Goal: Information Seeking & Learning: Learn about a topic

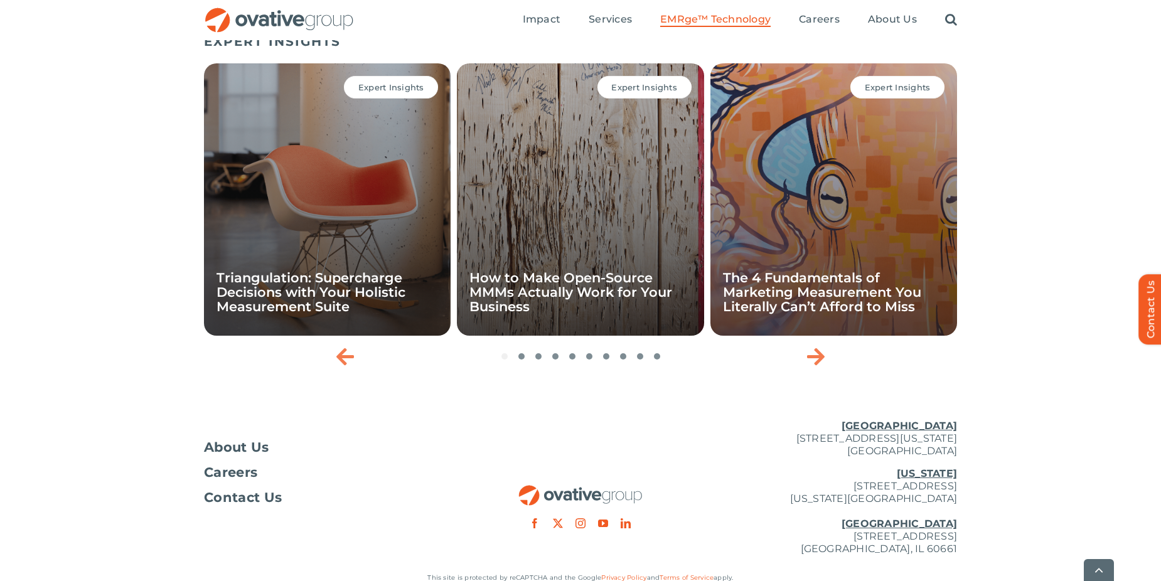
scroll to position [4203, 0]
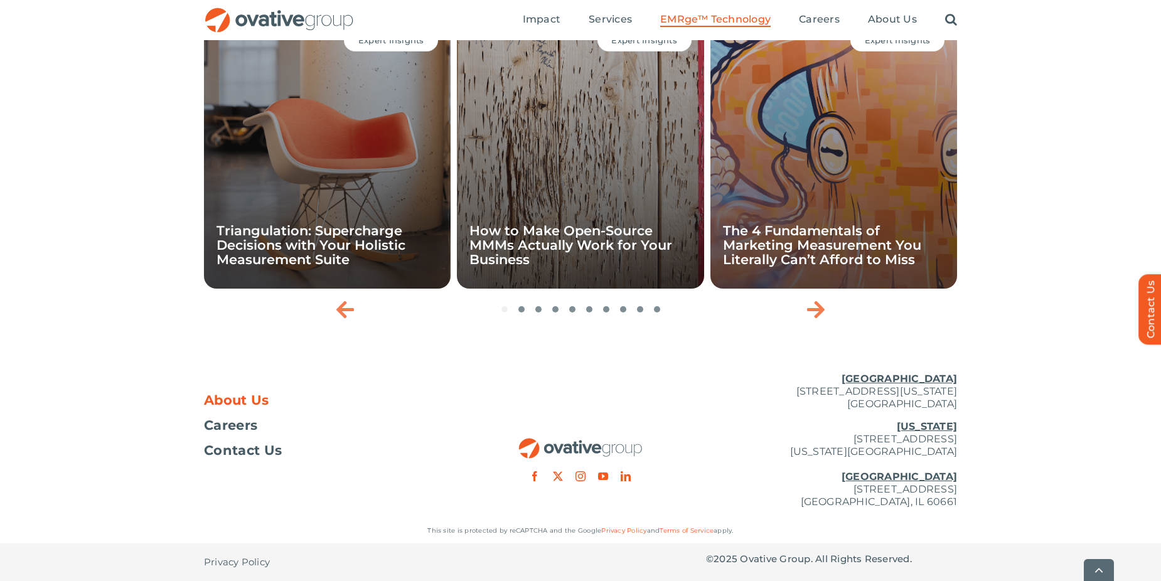
click at [251, 401] on span "About Us" at bounding box center [236, 400] width 65 height 13
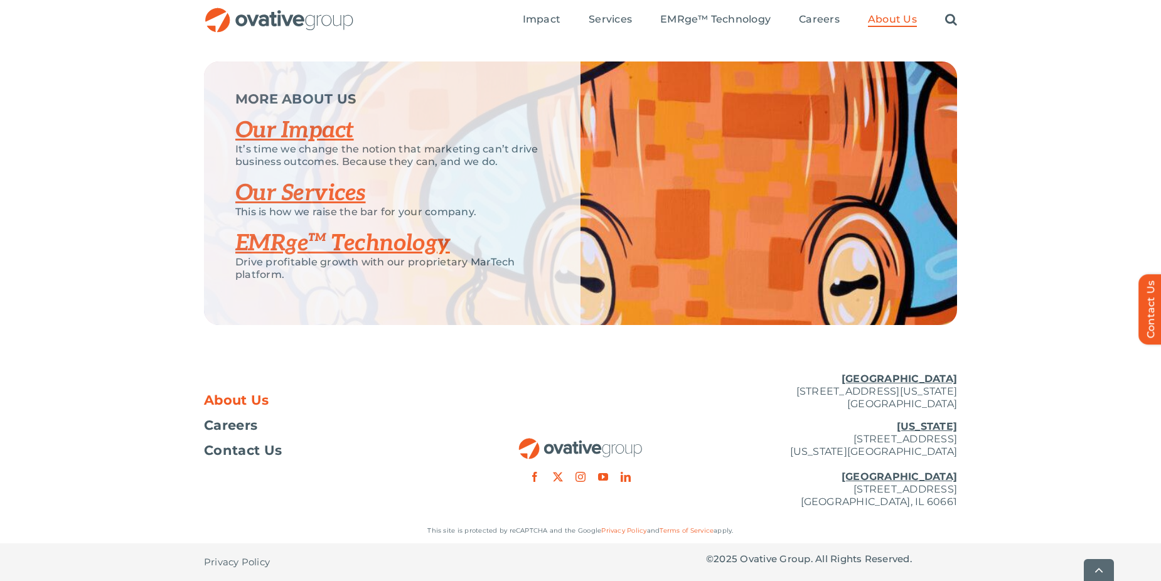
scroll to position [2636, 0]
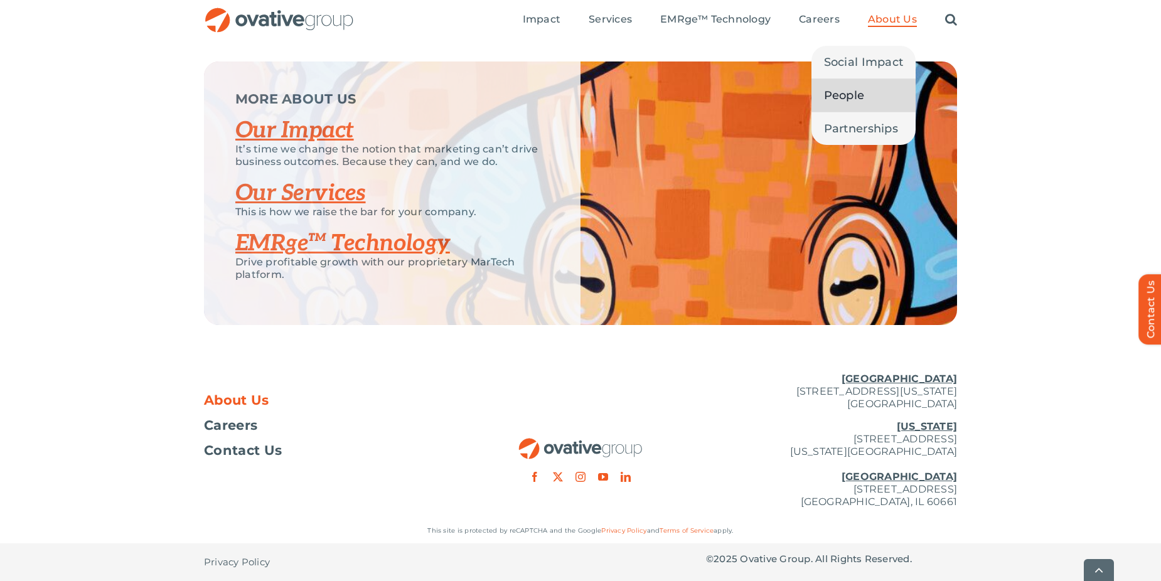
click at [859, 92] on span "People" at bounding box center [844, 96] width 41 height 18
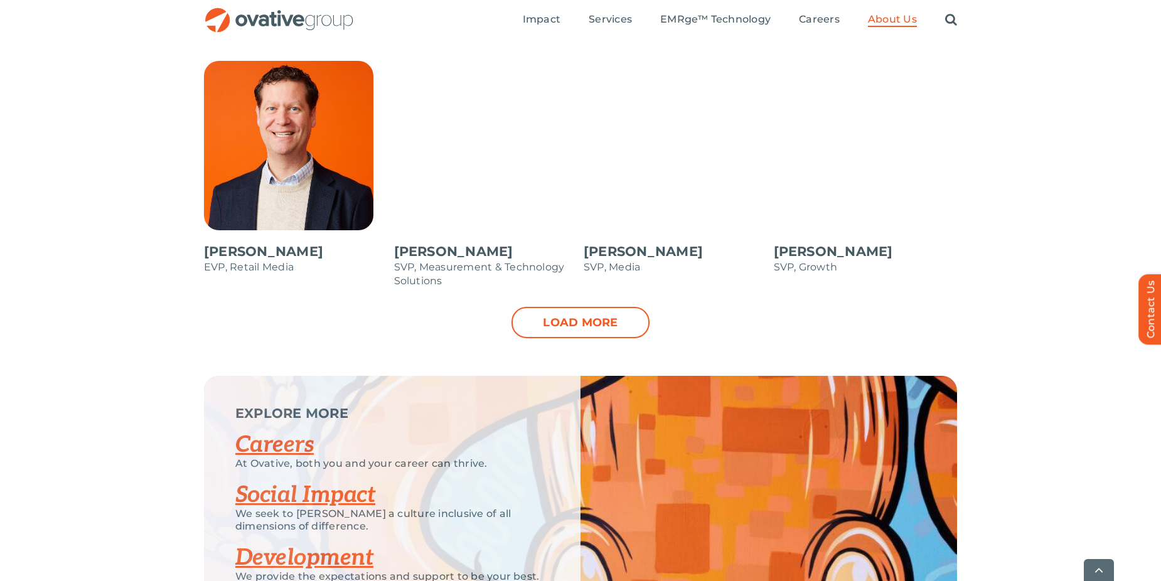
scroll to position [1507, 0]
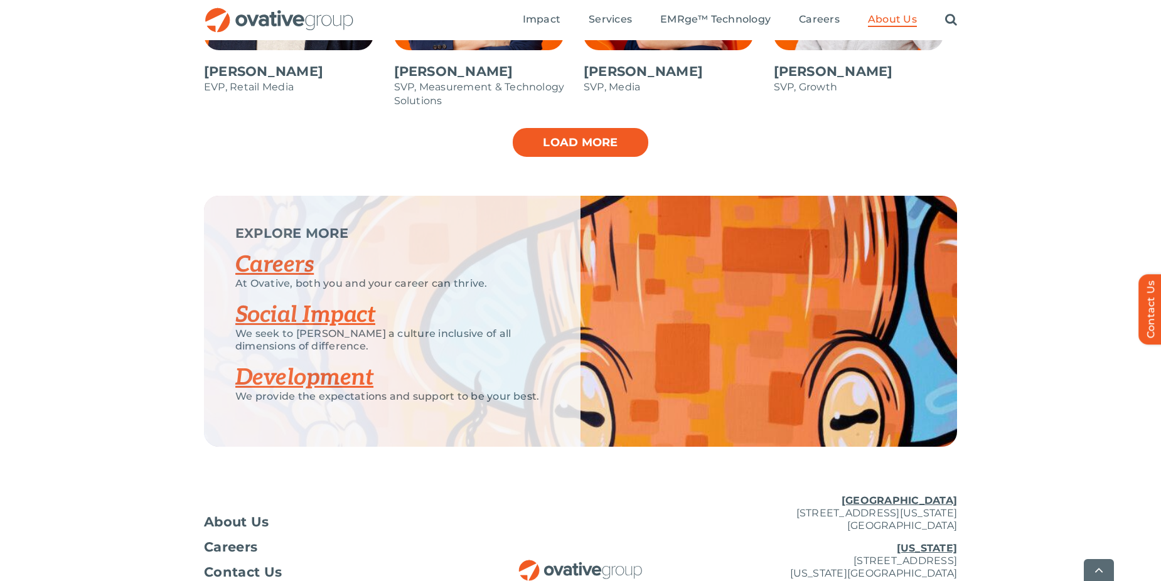
click at [593, 137] on link "Load more" at bounding box center [581, 142] width 138 height 31
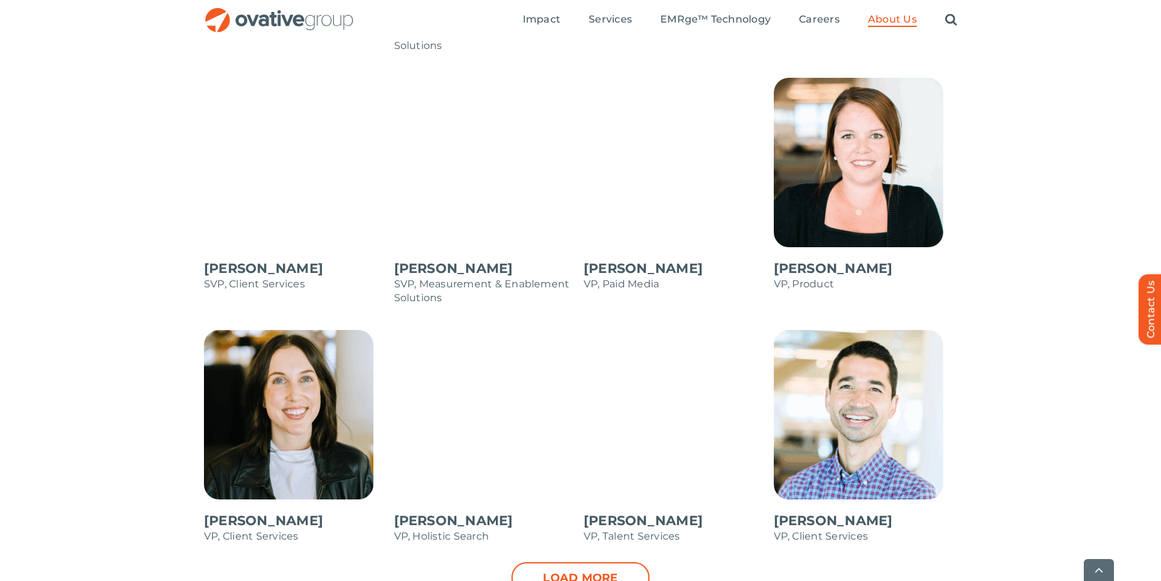
scroll to position [1695, 0]
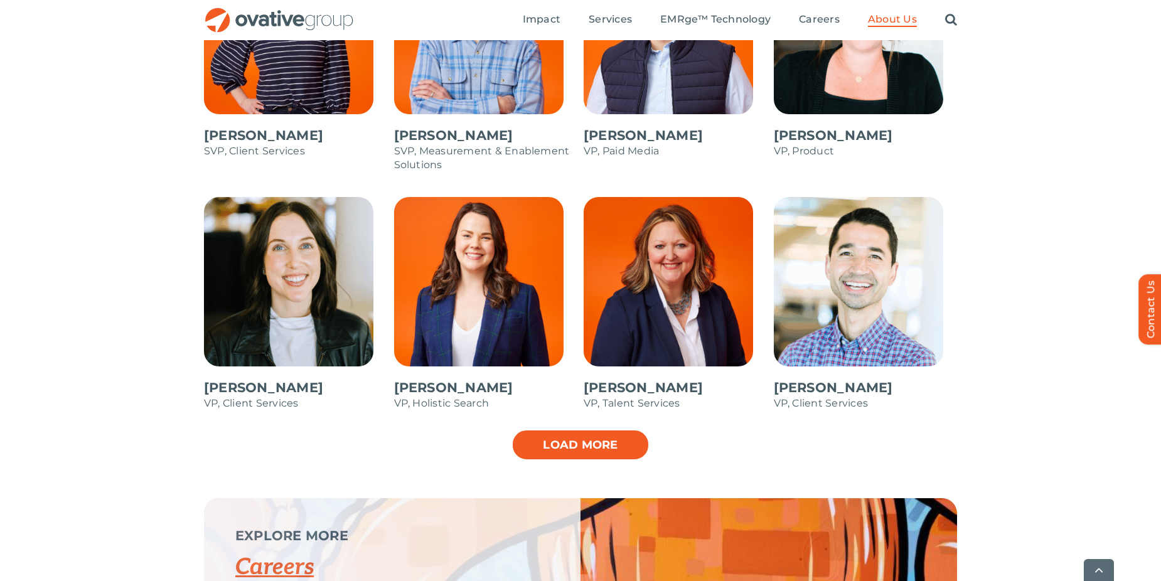
click at [588, 436] on link "Load more" at bounding box center [581, 444] width 138 height 31
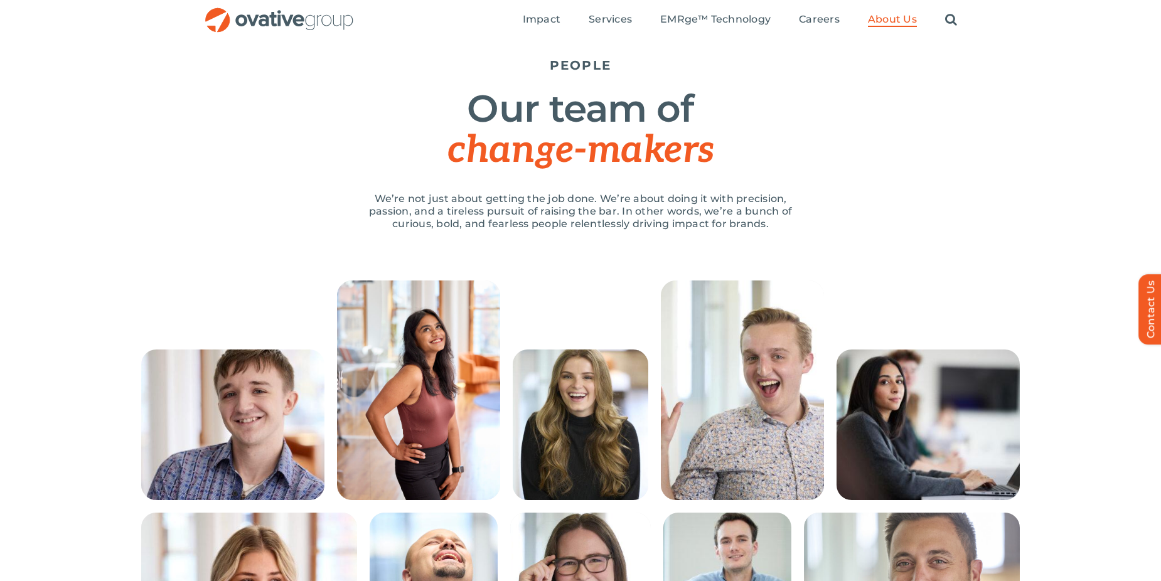
scroll to position [0, 0]
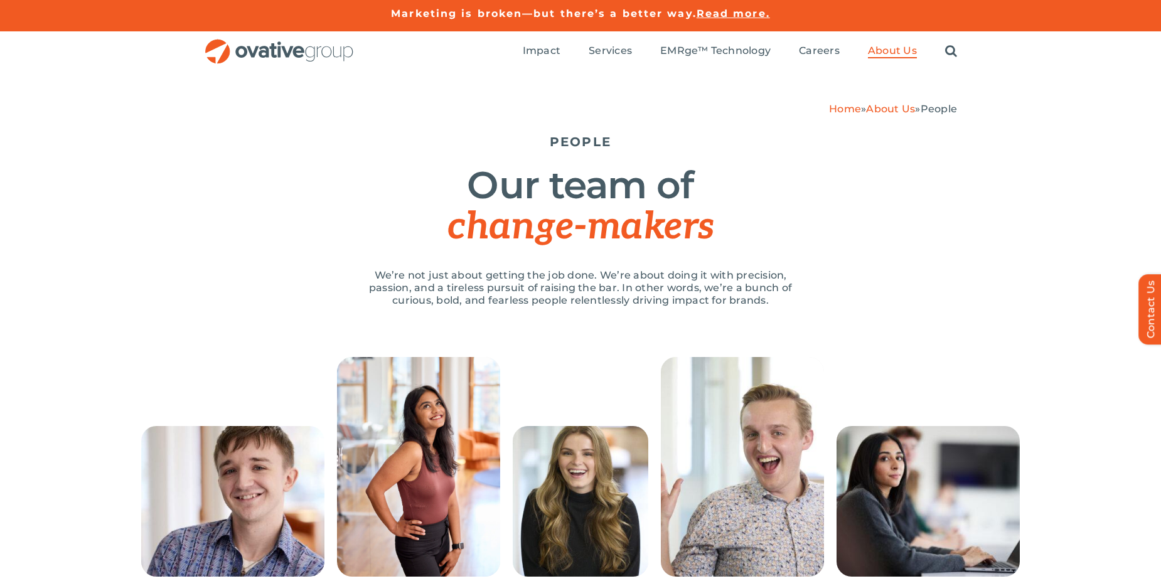
click at [900, 110] on link "About Us" at bounding box center [890, 109] width 49 height 12
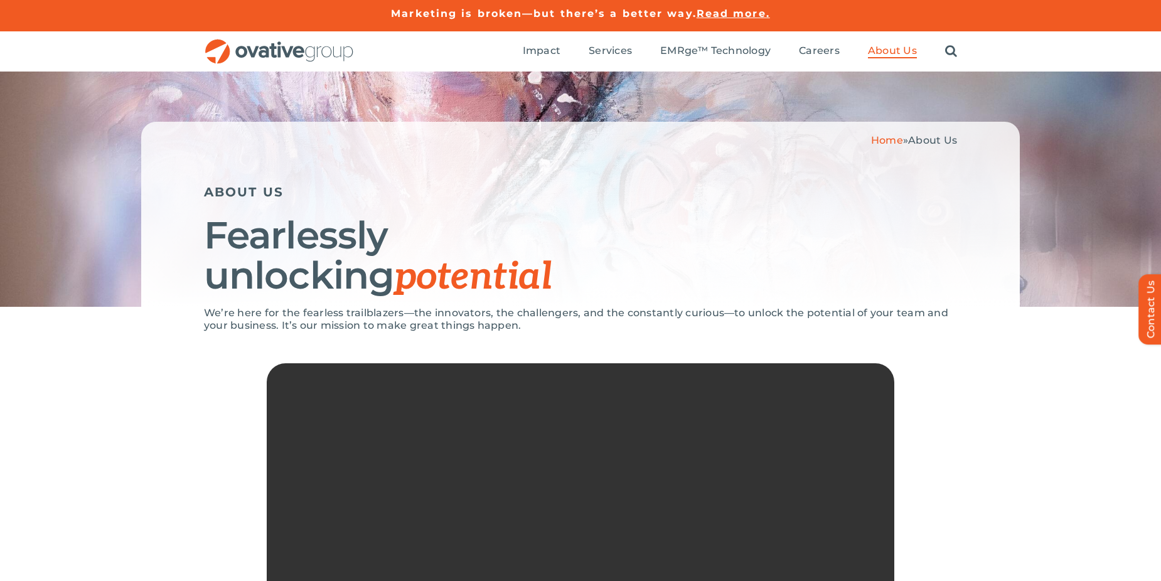
click at [277, 51] on img "OG_Full_horizontal_RGB" at bounding box center [279, 52] width 151 height 26
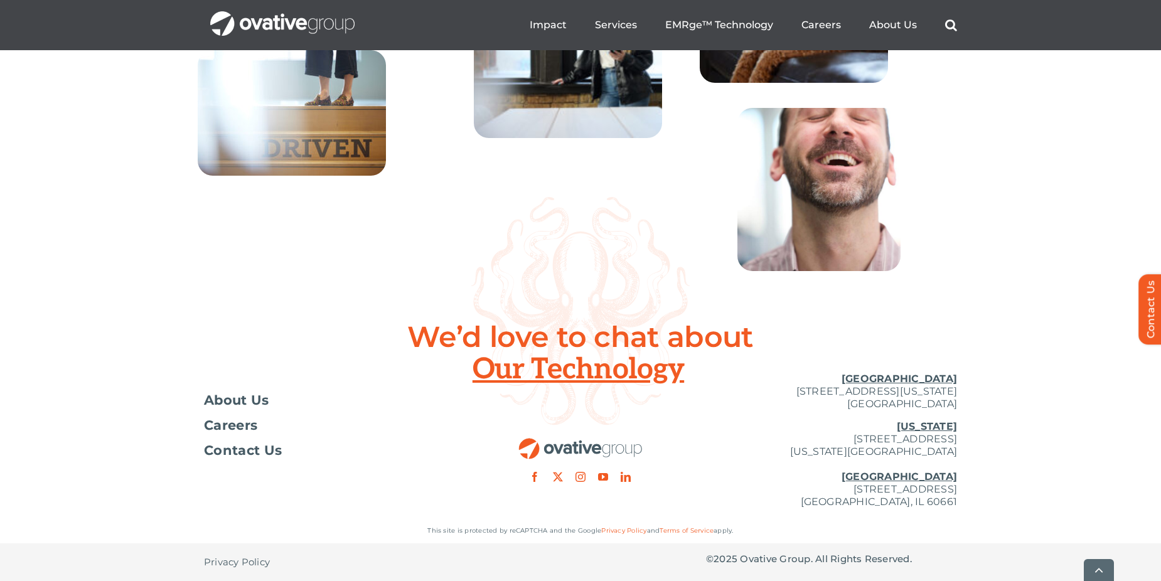
scroll to position [4552, 0]
click at [247, 397] on span "About Us" at bounding box center [236, 400] width 65 height 13
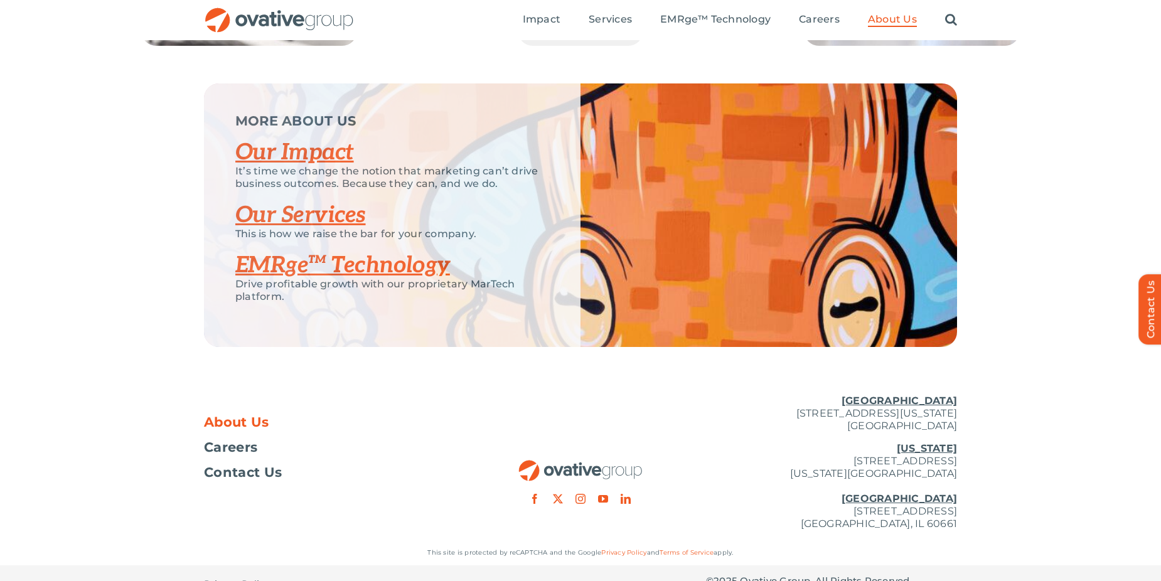
scroll to position [2197, 0]
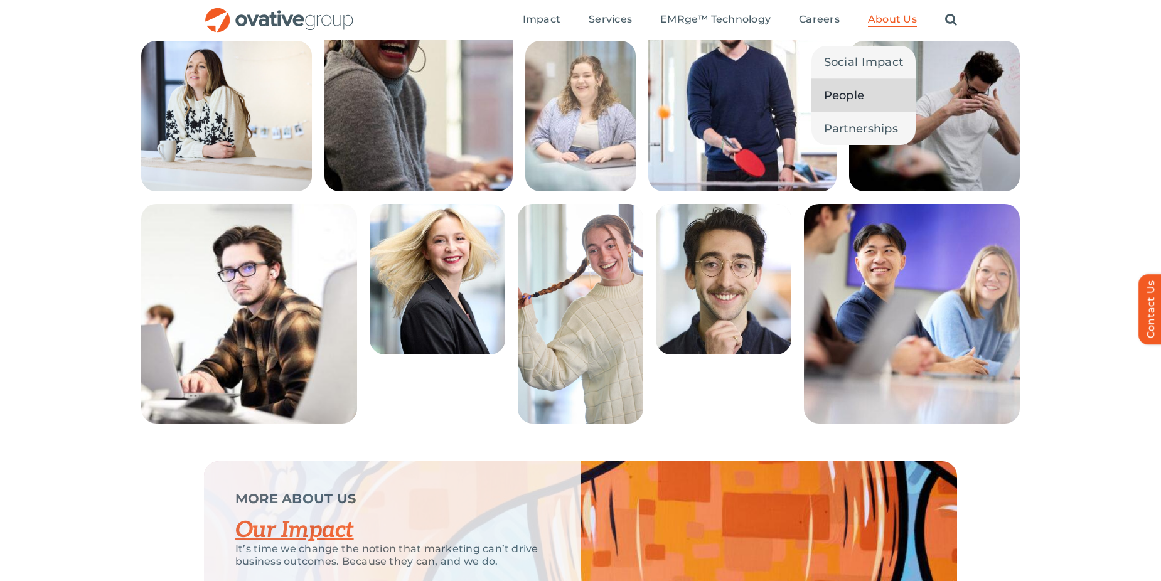
click at [866, 96] on link "People" at bounding box center [864, 95] width 105 height 33
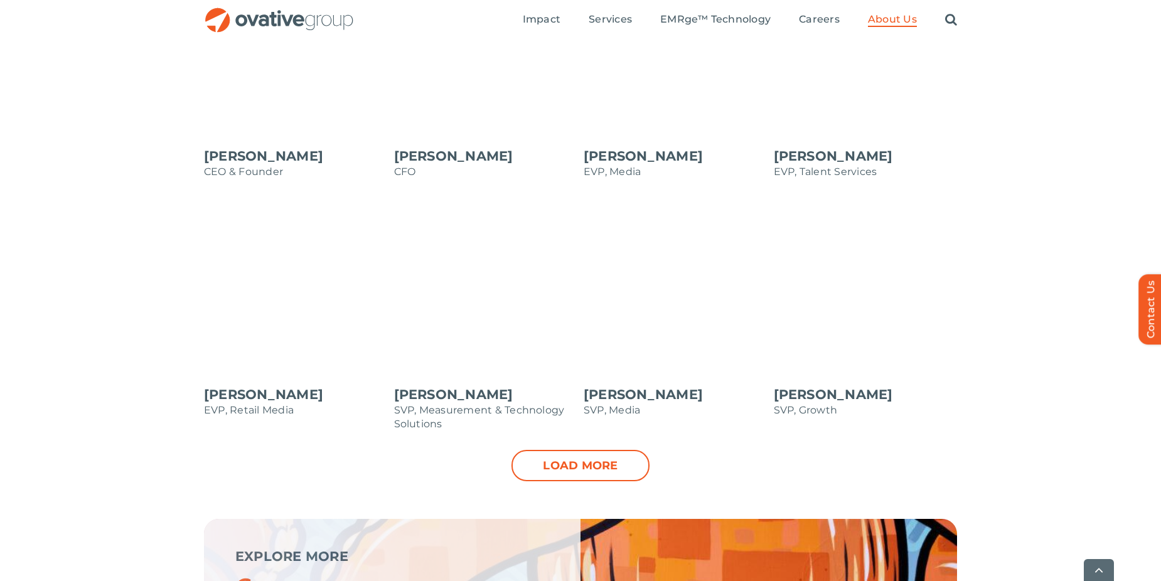
scroll to position [1256, 0]
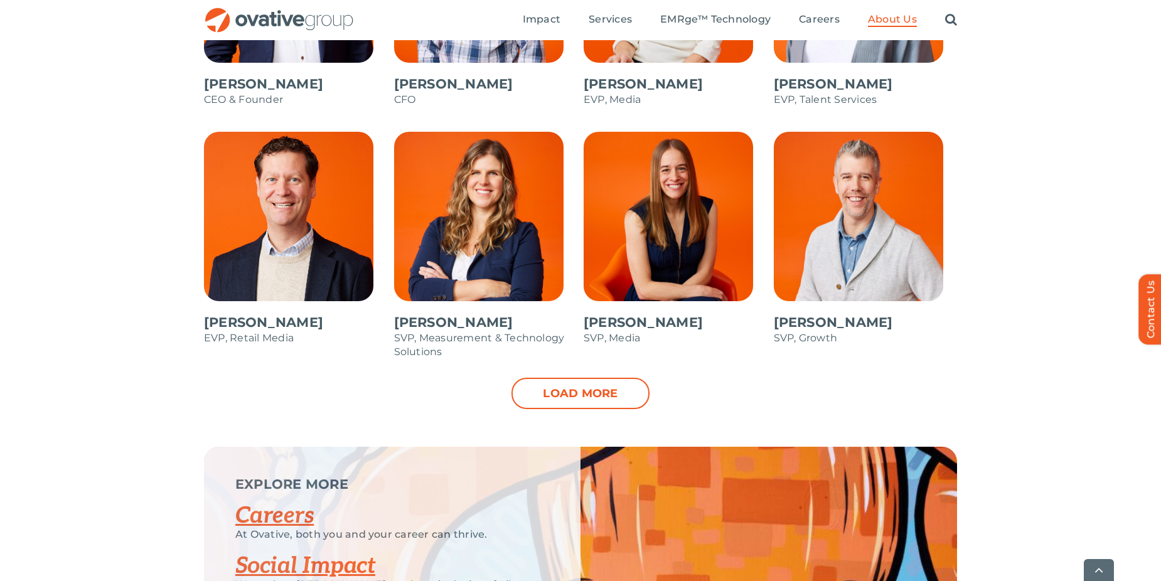
drag, startPoint x: 633, startPoint y: 390, endPoint x: 662, endPoint y: 399, distance: 30.2
click at [633, 390] on link "Load more" at bounding box center [581, 393] width 138 height 31
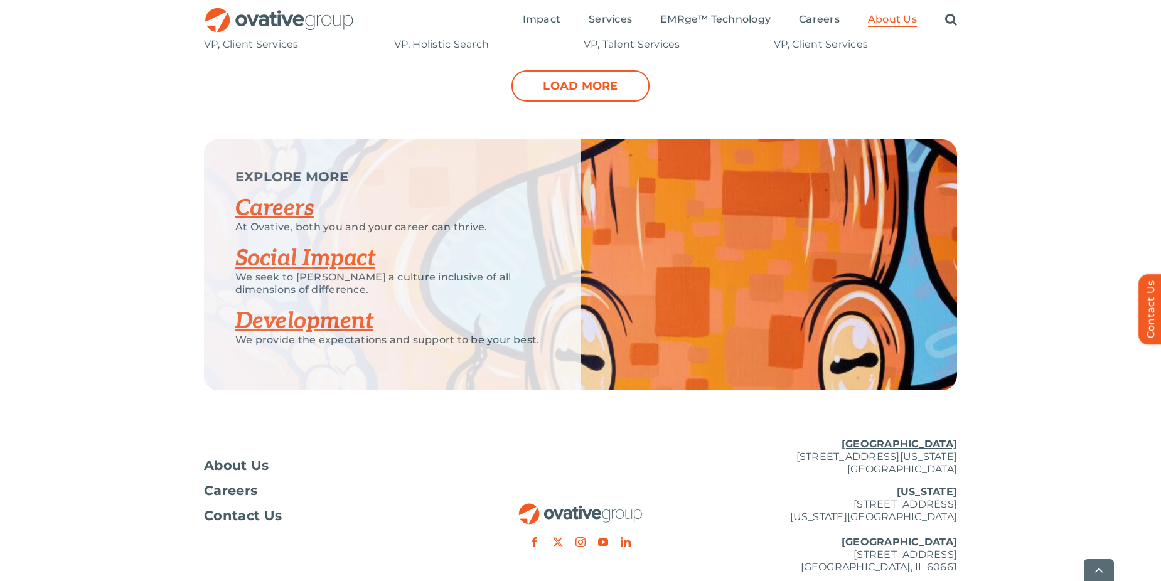
scroll to position [2119, 0]
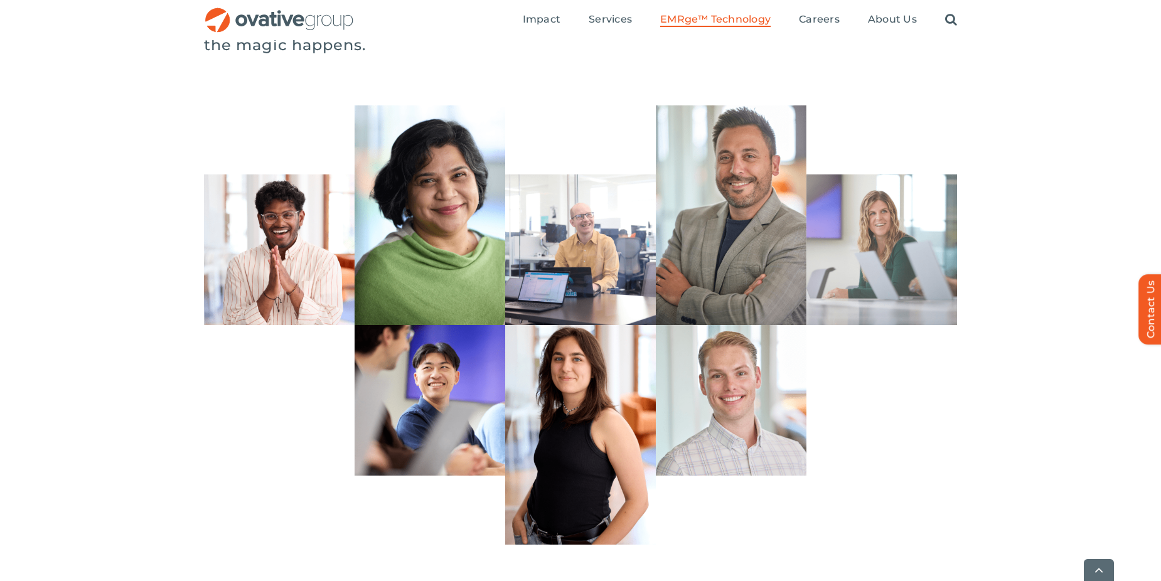
scroll to position [3578, 0]
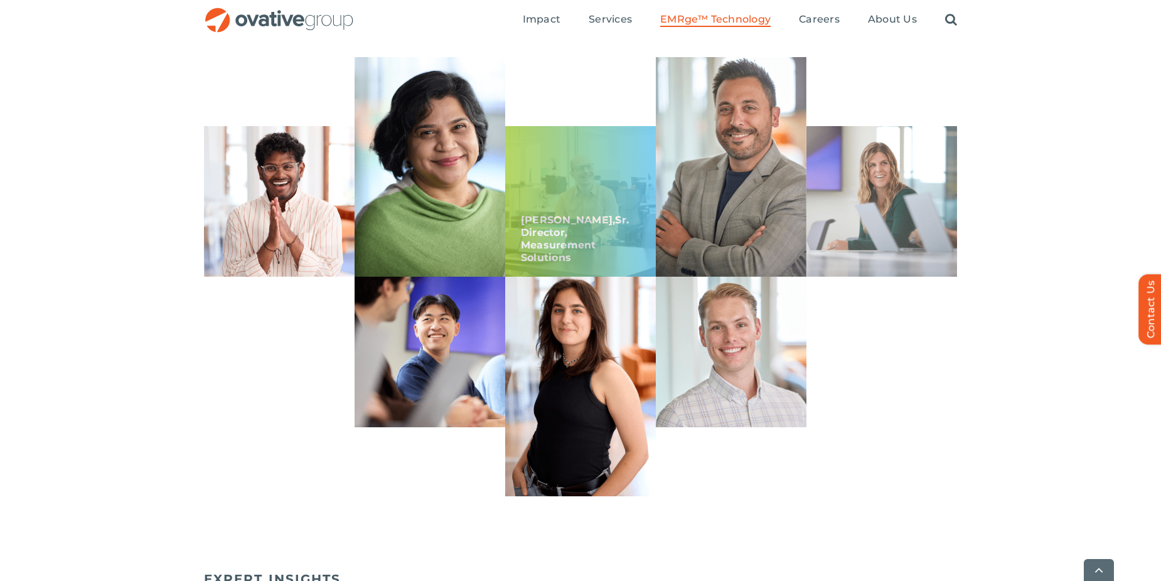
click at [573, 240] on div "[PERSON_NAME] Director, Measurement Solutions" at bounding box center [580, 201] width 151 height 151
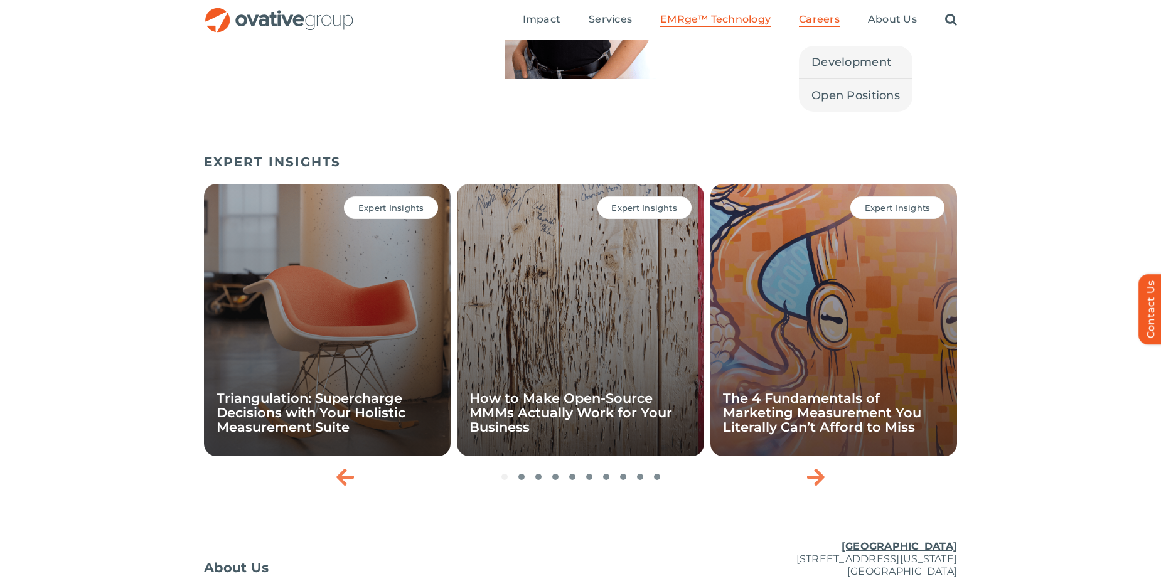
scroll to position [3826, 0]
